Goal: Information Seeking & Learning: Learn about a topic

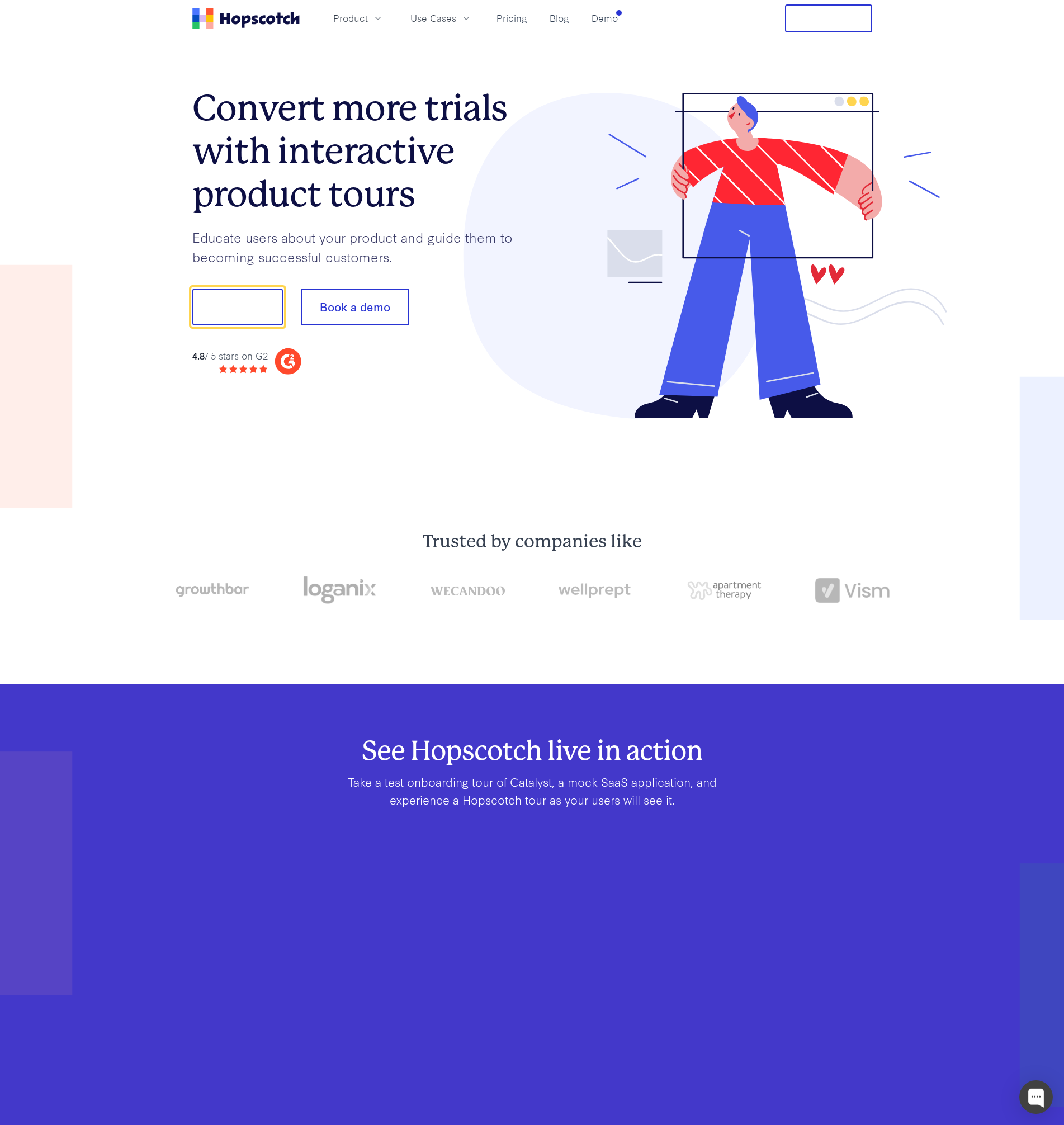
click at [276, 134] on h1 "Convert more trials with interactive product tours" at bounding box center [362, 151] width 340 height 129
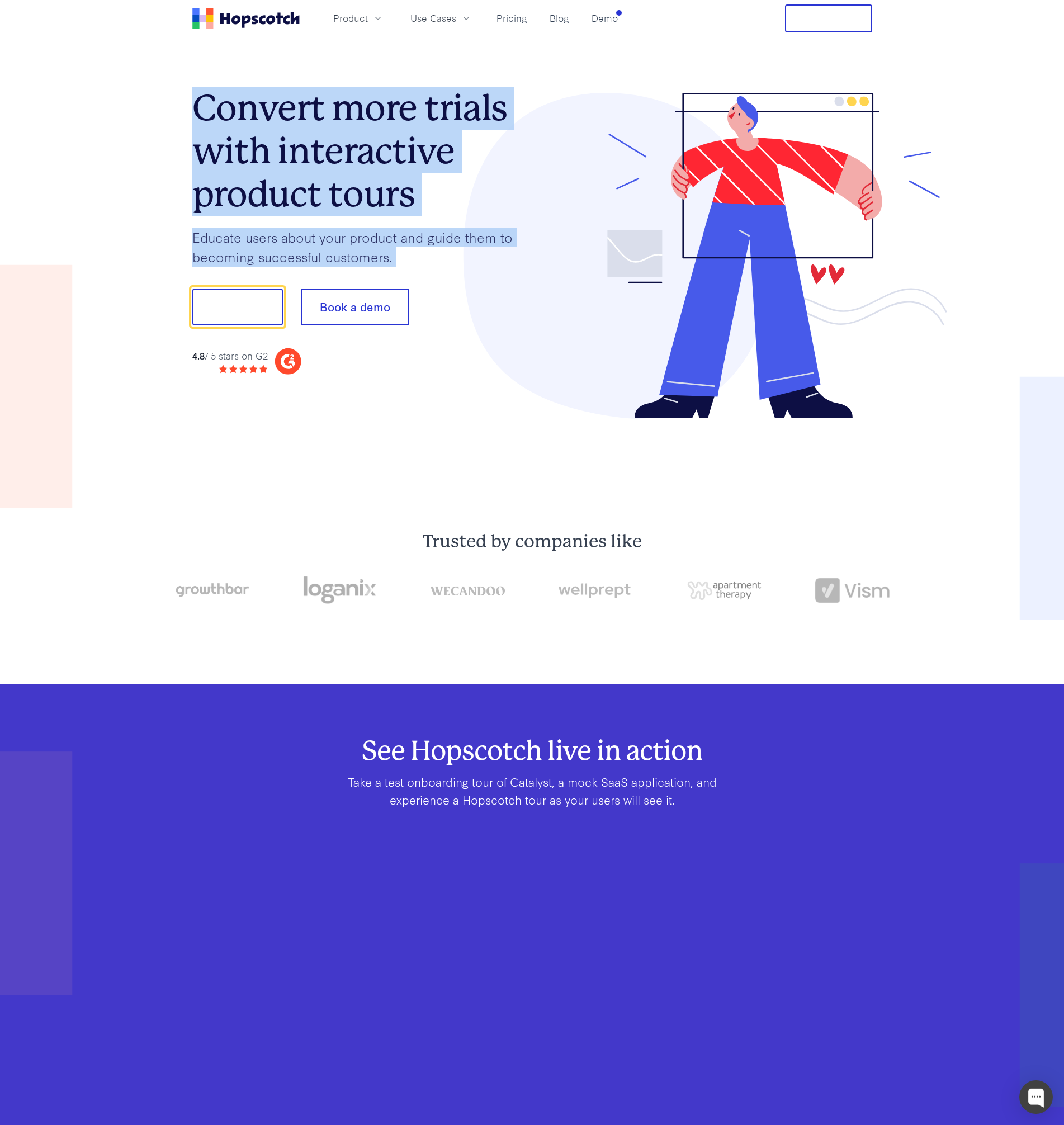
drag, startPoint x: 276, startPoint y: 134, endPoint x: 355, endPoint y: 238, distance: 130.6
click at [355, 237] on div "Convert more trials with interactive product tours Educate users about your pro…" at bounding box center [362, 233] width 340 height 282
click at [355, 238] on p "Educate users about your product and guide them to becoming successful customer…" at bounding box center [362, 247] width 340 height 39
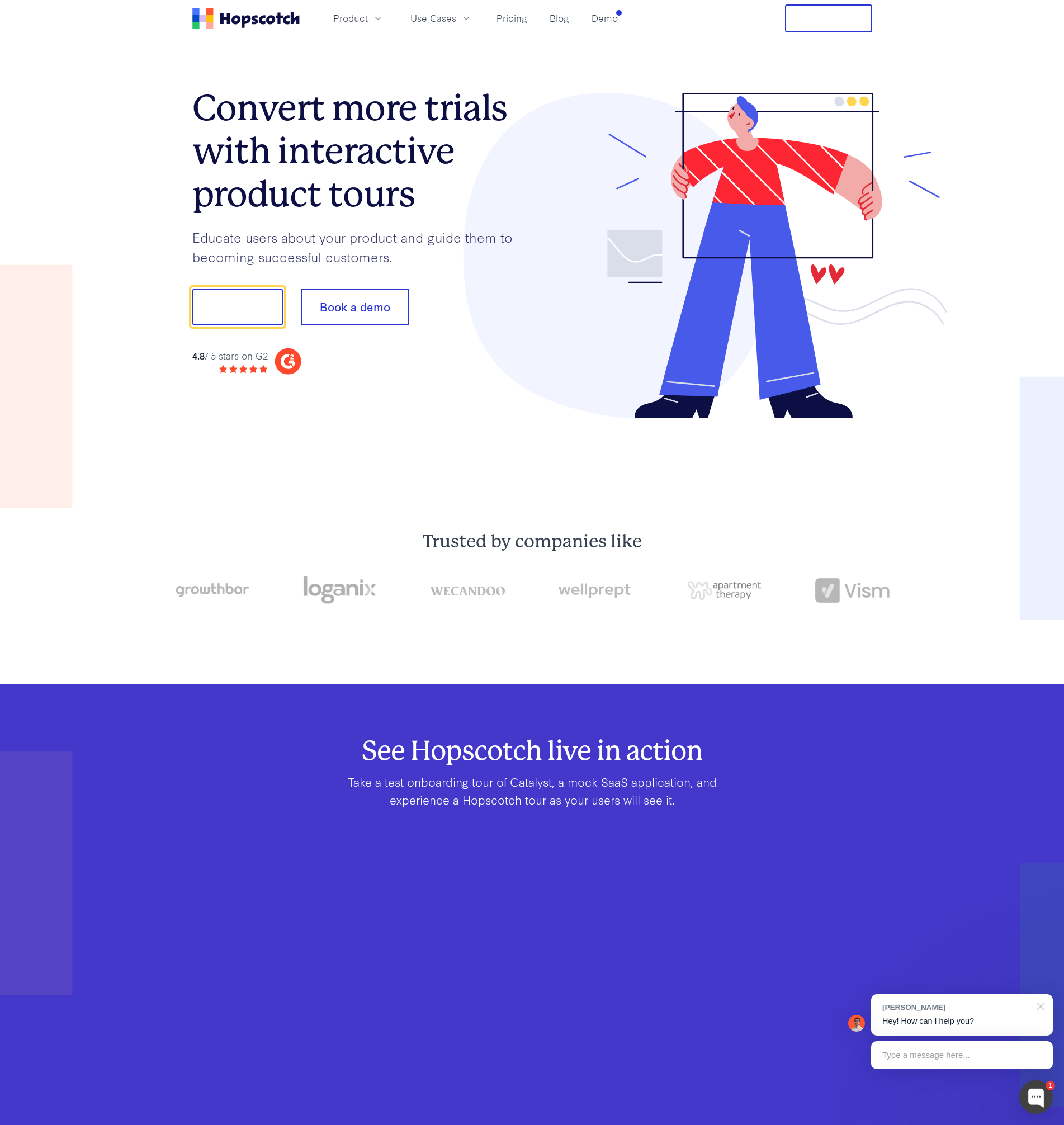
click at [1042, 1004] on div at bounding box center [1039, 1005] width 28 height 23
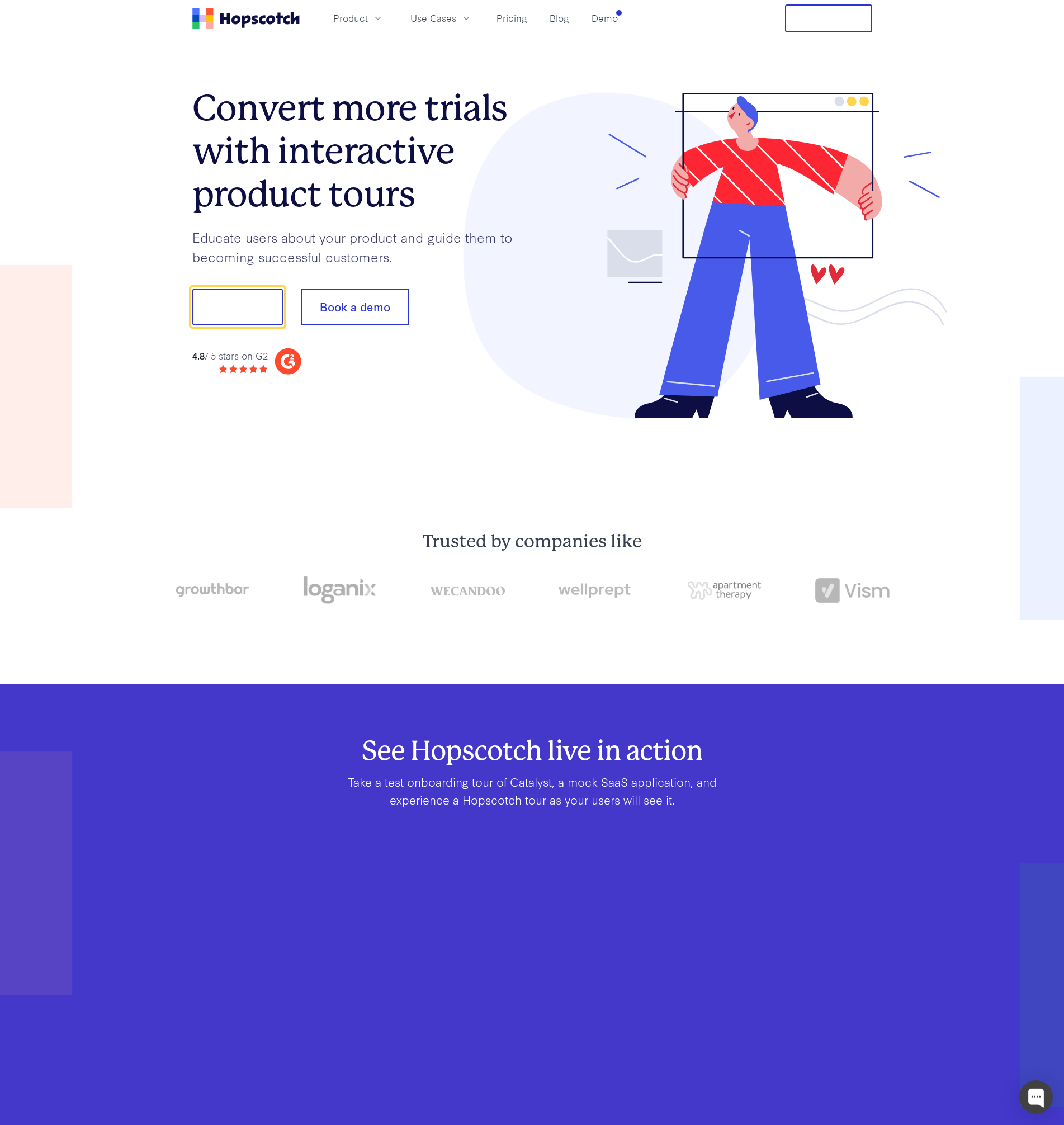
click at [357, 92] on h1 "Convert more trials with interactive product tours" at bounding box center [362, 151] width 340 height 129
click at [526, 19] on link "Pricing" at bounding box center [512, 18] width 40 height 19
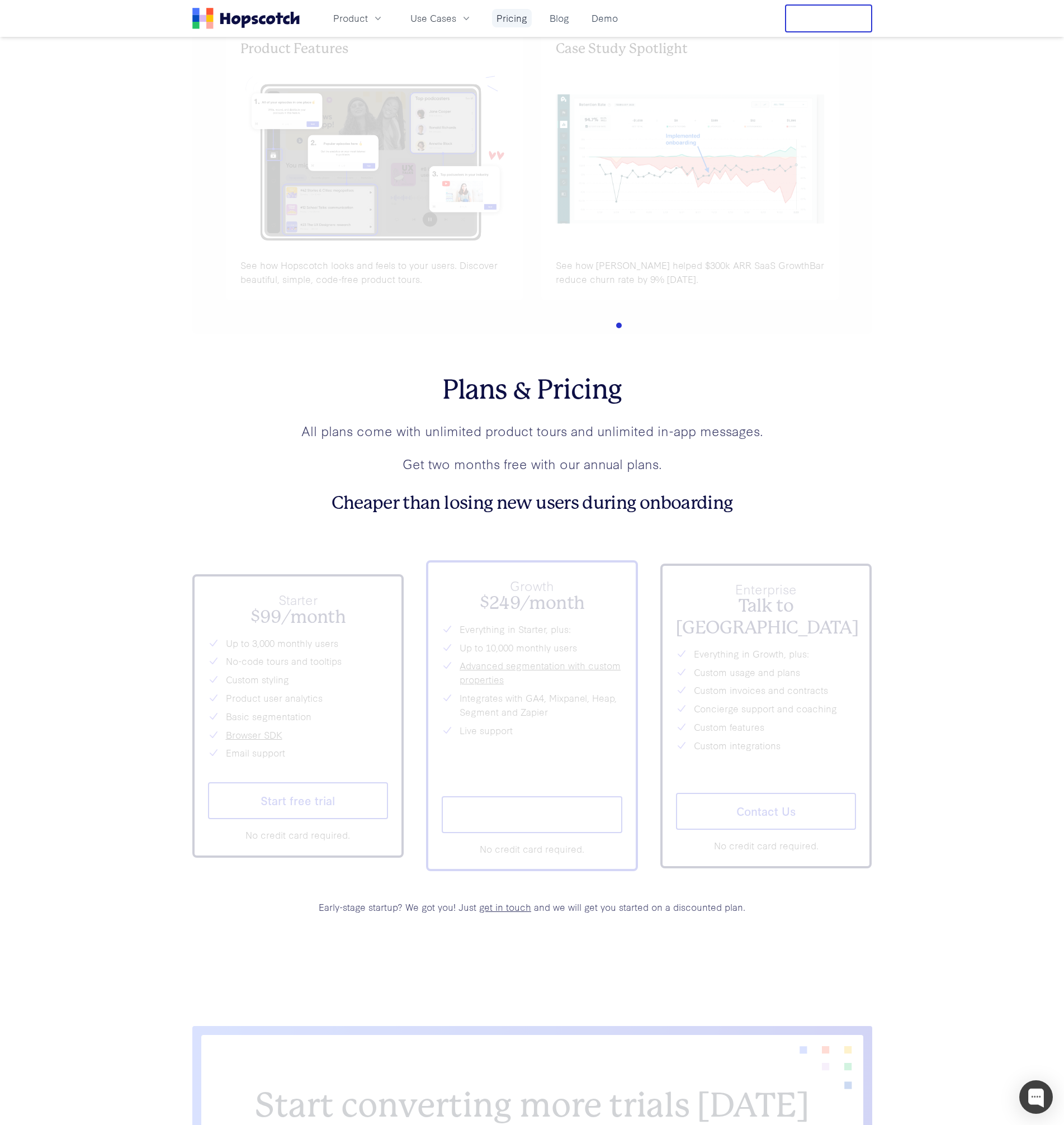
scroll to position [4505, 0]
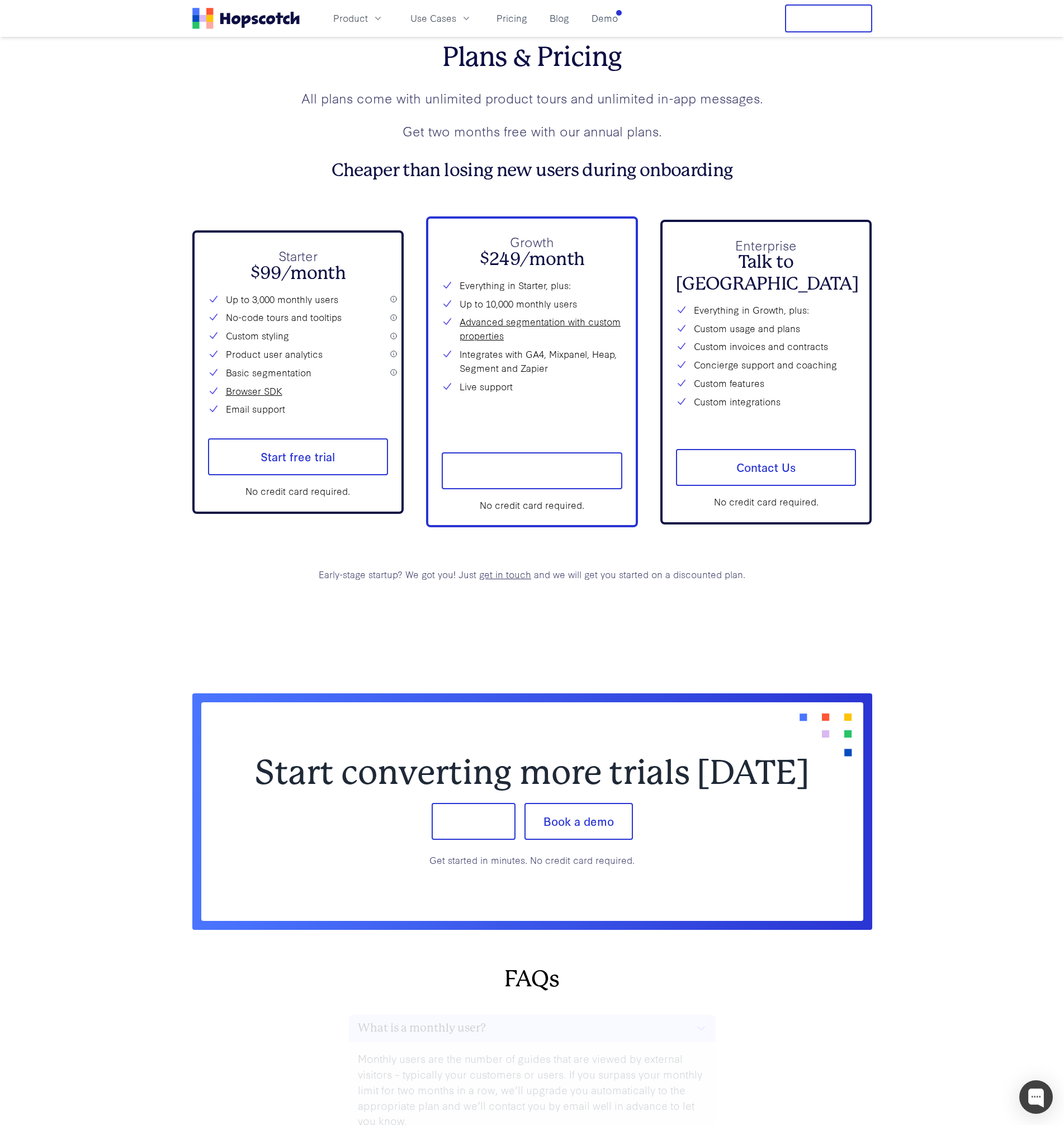
click at [296, 212] on div "Plans & Pricing All plans come with unlimited product tours and unlimited in-ap…" at bounding box center [532, 311] width 680 height 540
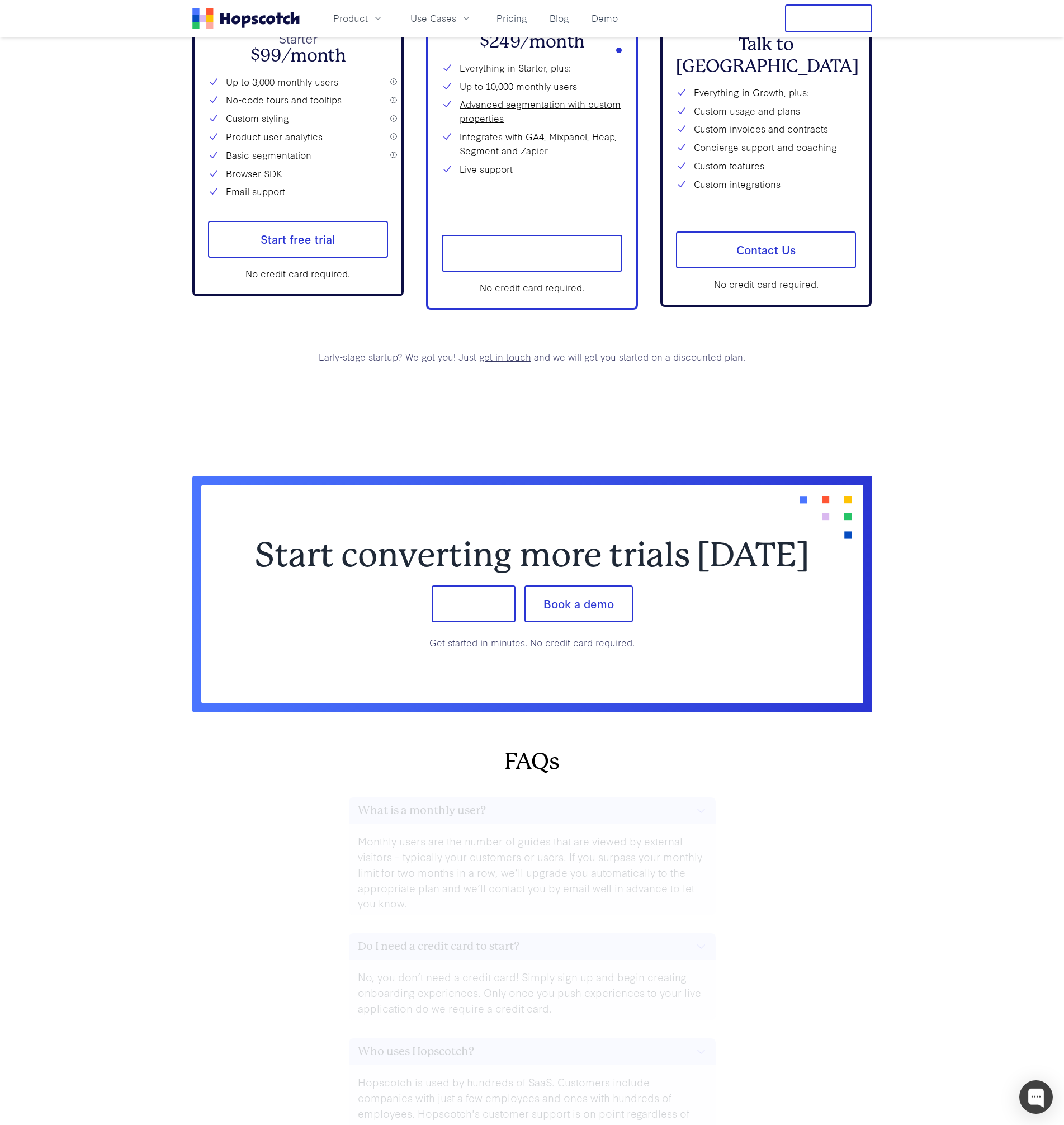
scroll to position [4760, 0]
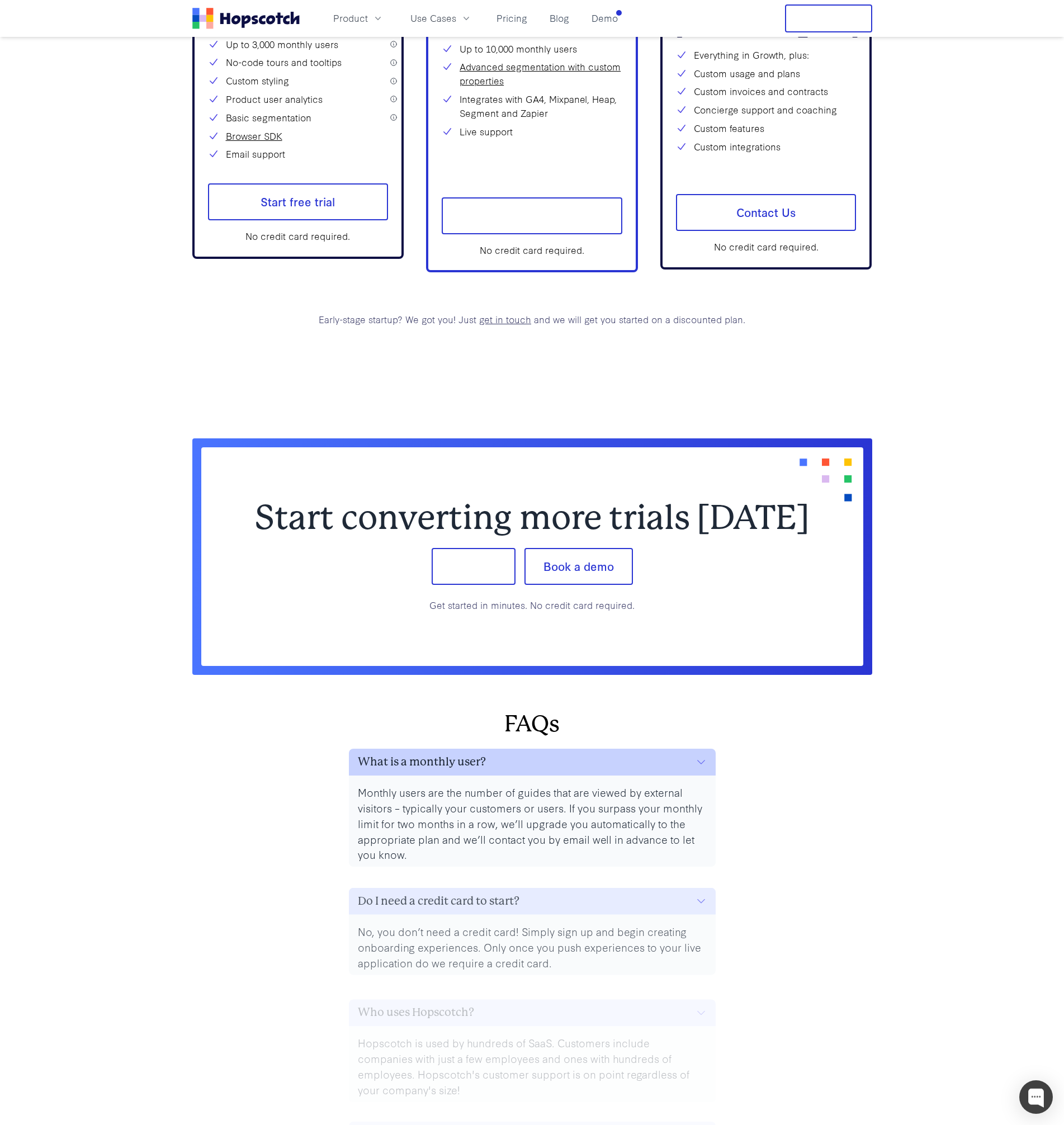
click at [526, 768] on button "What is a monthly user?" at bounding box center [532, 762] width 367 height 27
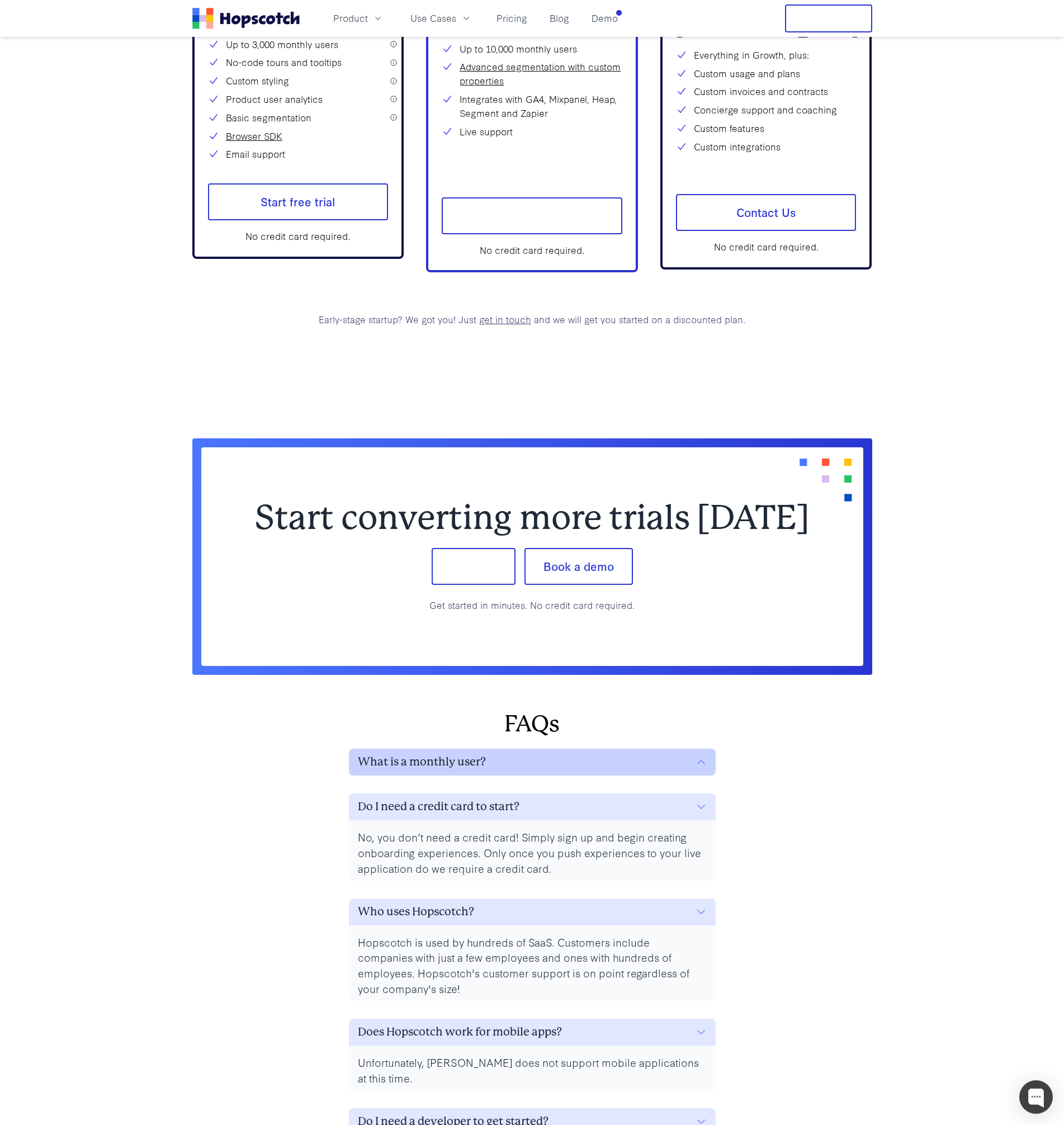
click at [526, 768] on button "What is a monthly user?" at bounding box center [532, 762] width 367 height 27
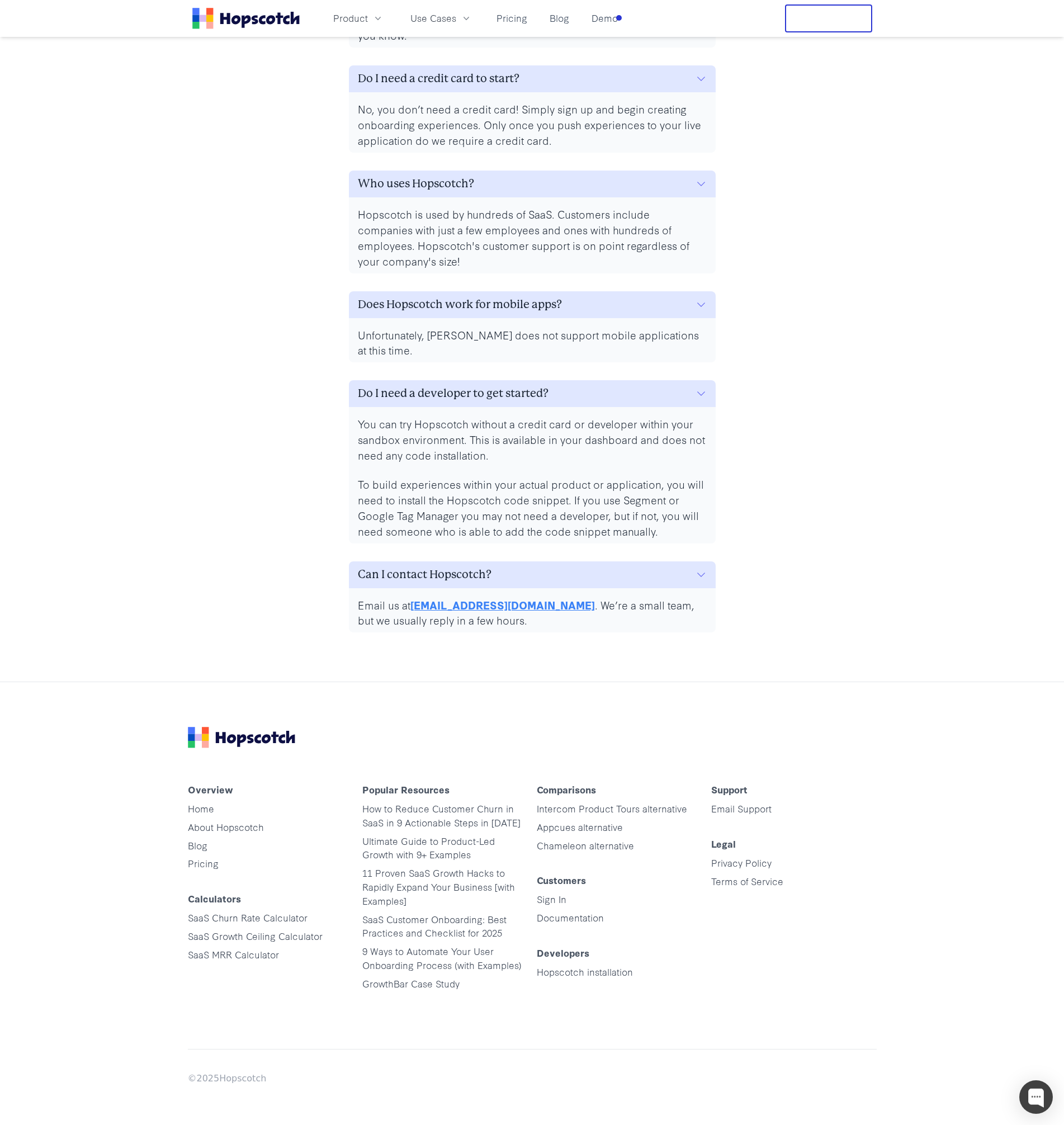
scroll to position [5584, 0]
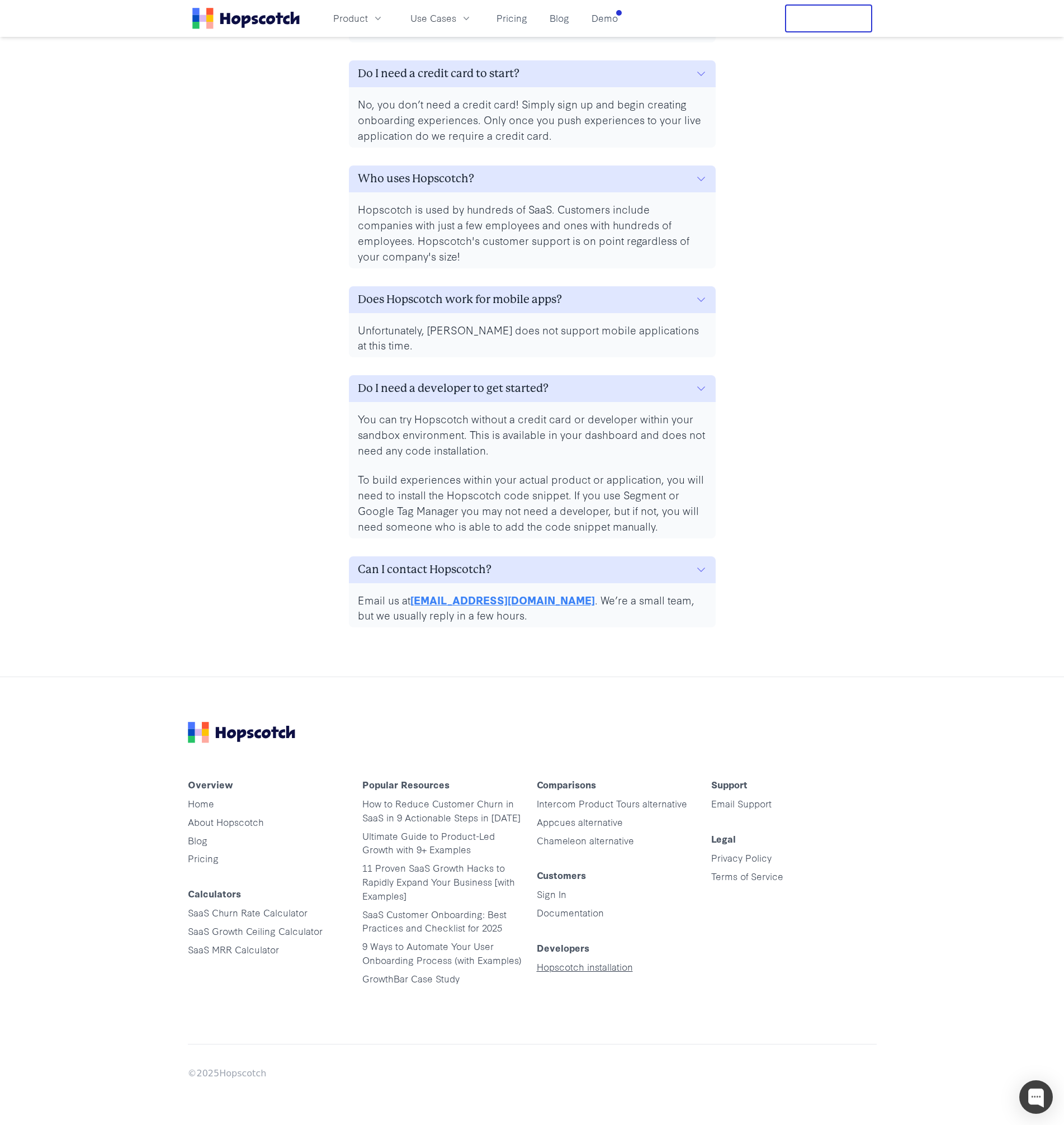
click at [584, 969] on link "Hopscotch installation" at bounding box center [585, 966] width 97 height 13
click at [468, 439] on p "You can try Hopscotch without a credit card or developer within your sandbox en…" at bounding box center [532, 434] width 349 height 47
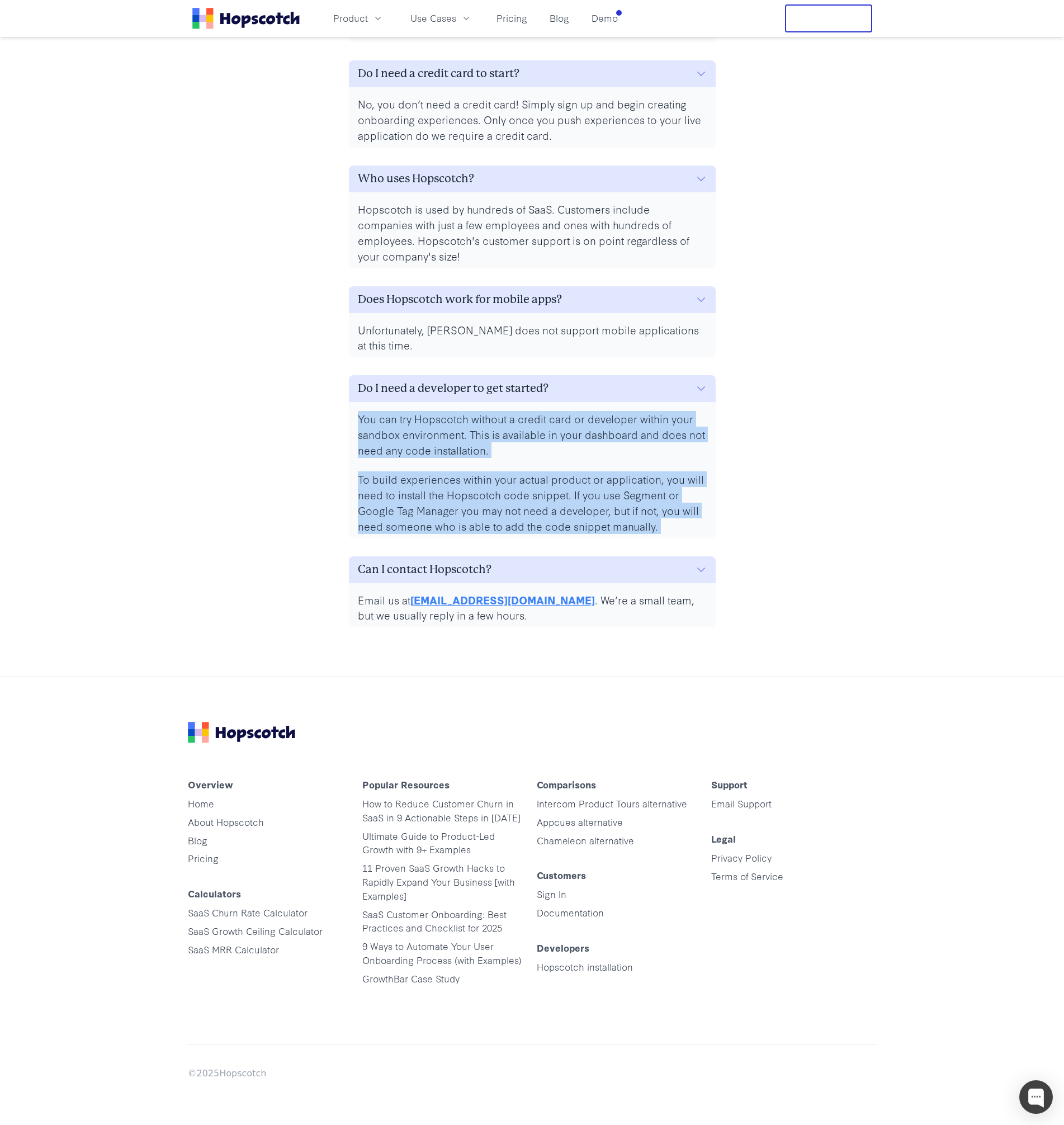
drag, startPoint x: 468, startPoint y: 439, endPoint x: 501, endPoint y: 504, distance: 72.9
click at [501, 504] on div "You can try Hopscotch without a credit card or developer within your sandbox en…" at bounding box center [532, 472] width 349 height 123
click at [501, 504] on p "To build experiences within your actual product or application, you will need t…" at bounding box center [532, 503] width 349 height 63
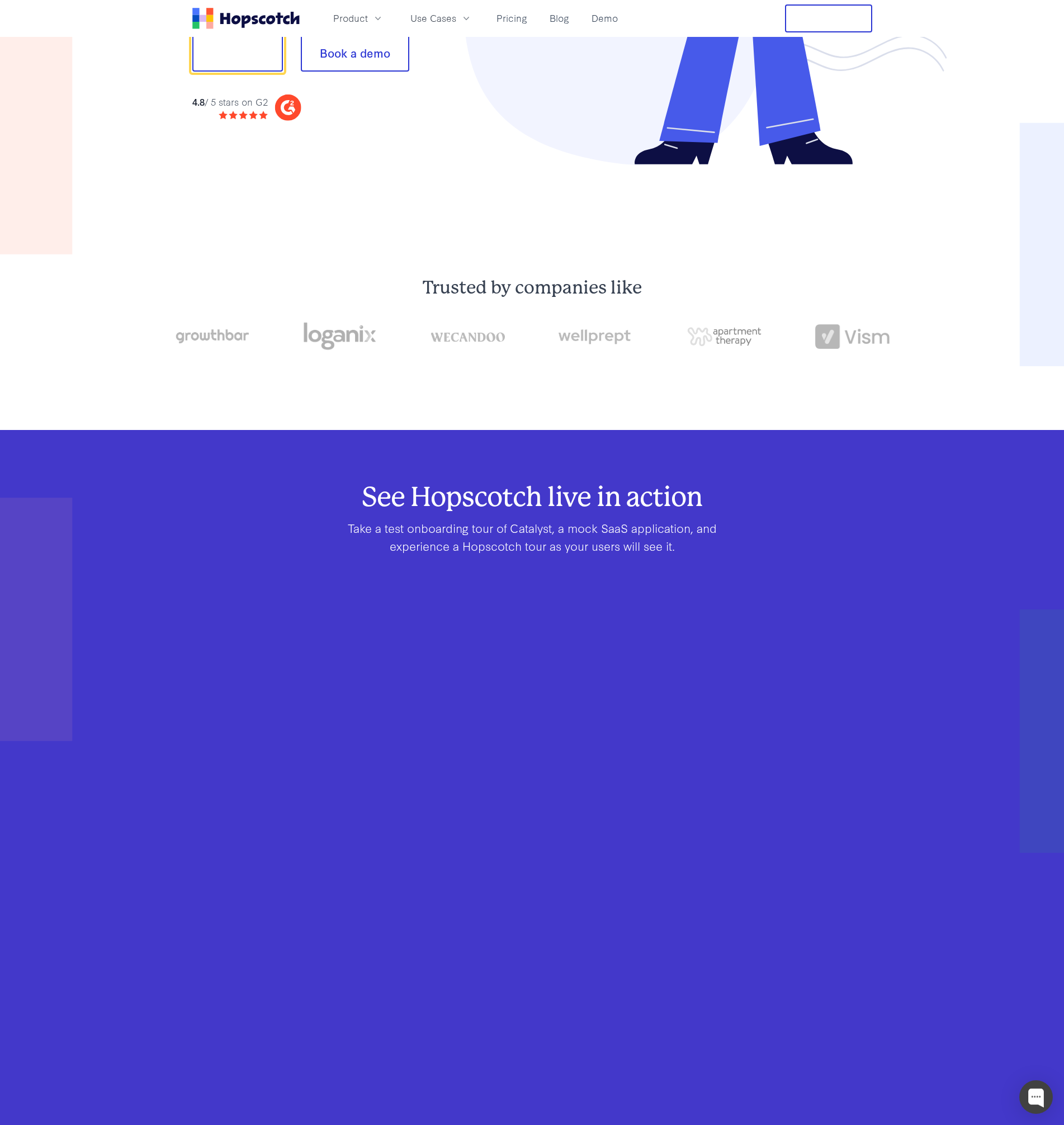
scroll to position [0, 0]
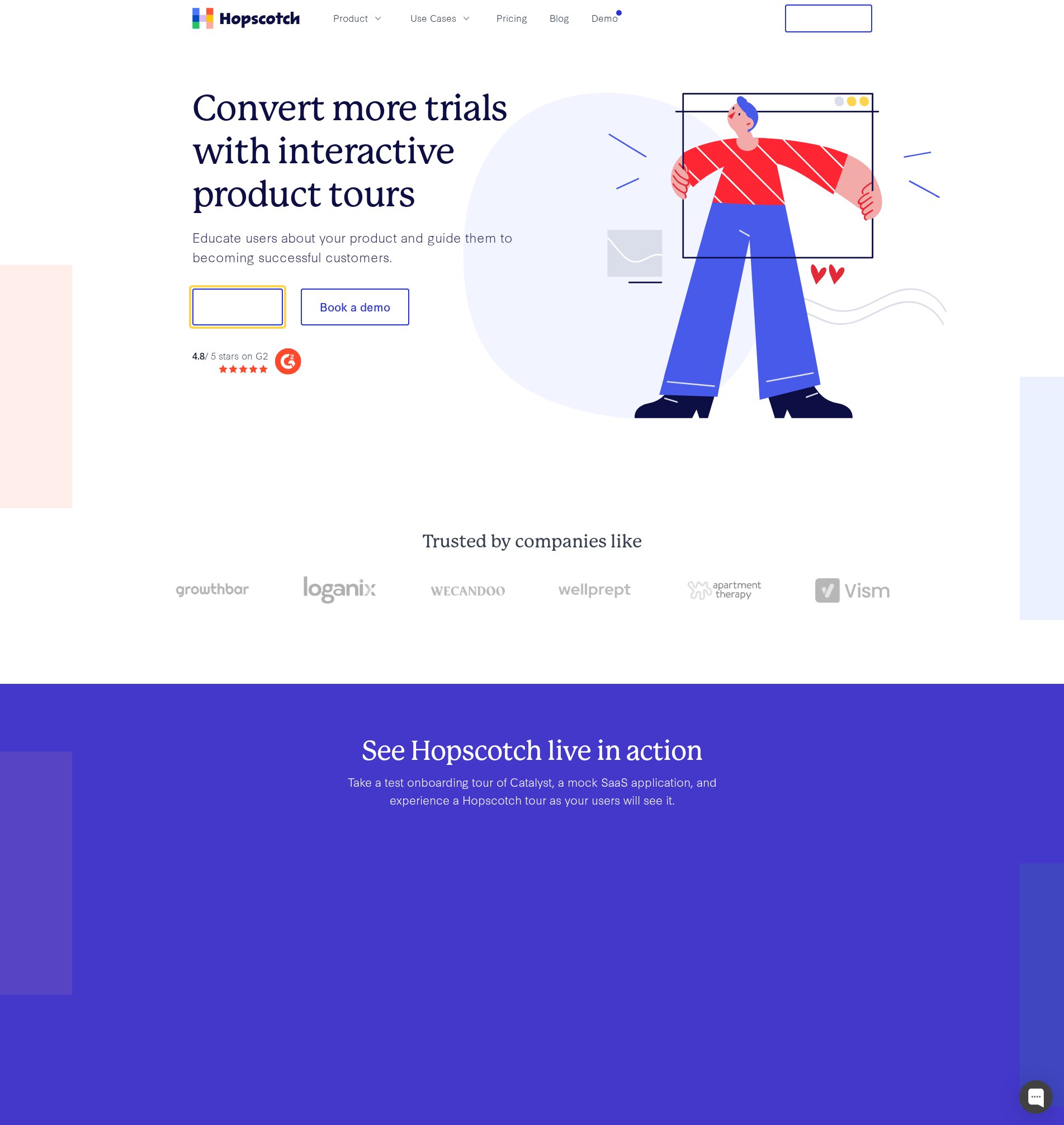
click at [391, 227] on p "Educate users about your product and guide them to becoming successful customer…" at bounding box center [362, 247] width 340 height 39
